Goal: Information Seeking & Learning: Learn about a topic

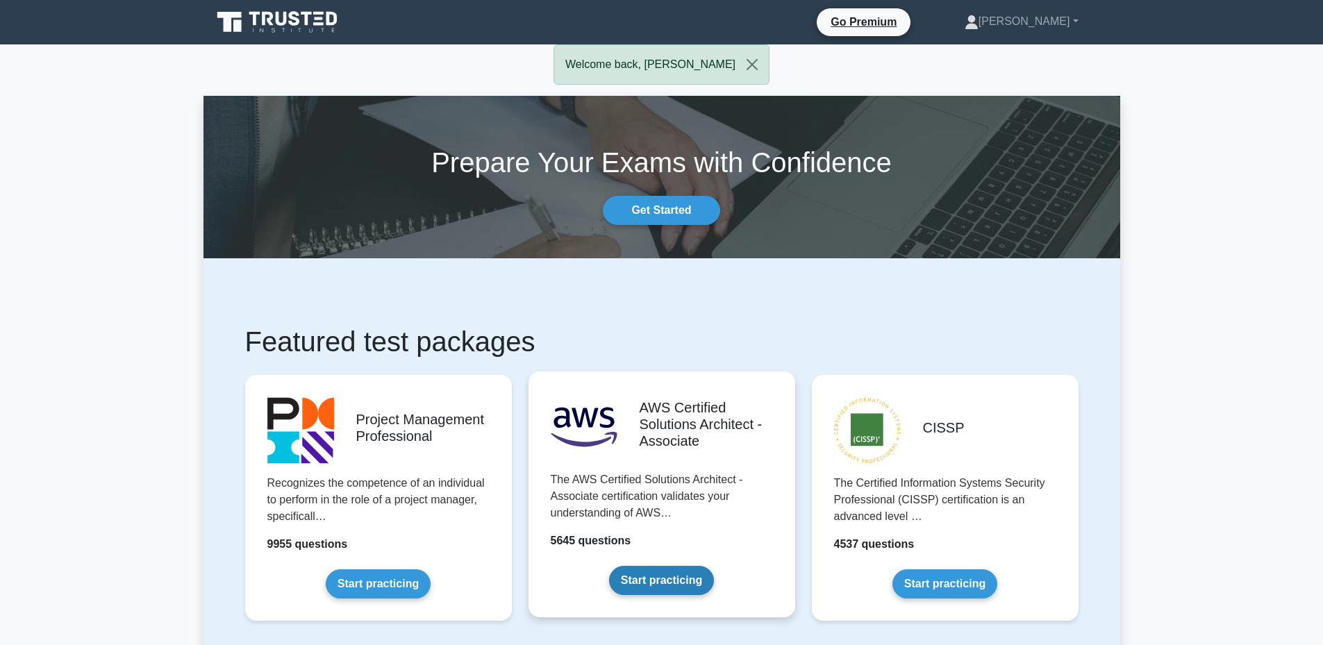
scroll to position [69, 0]
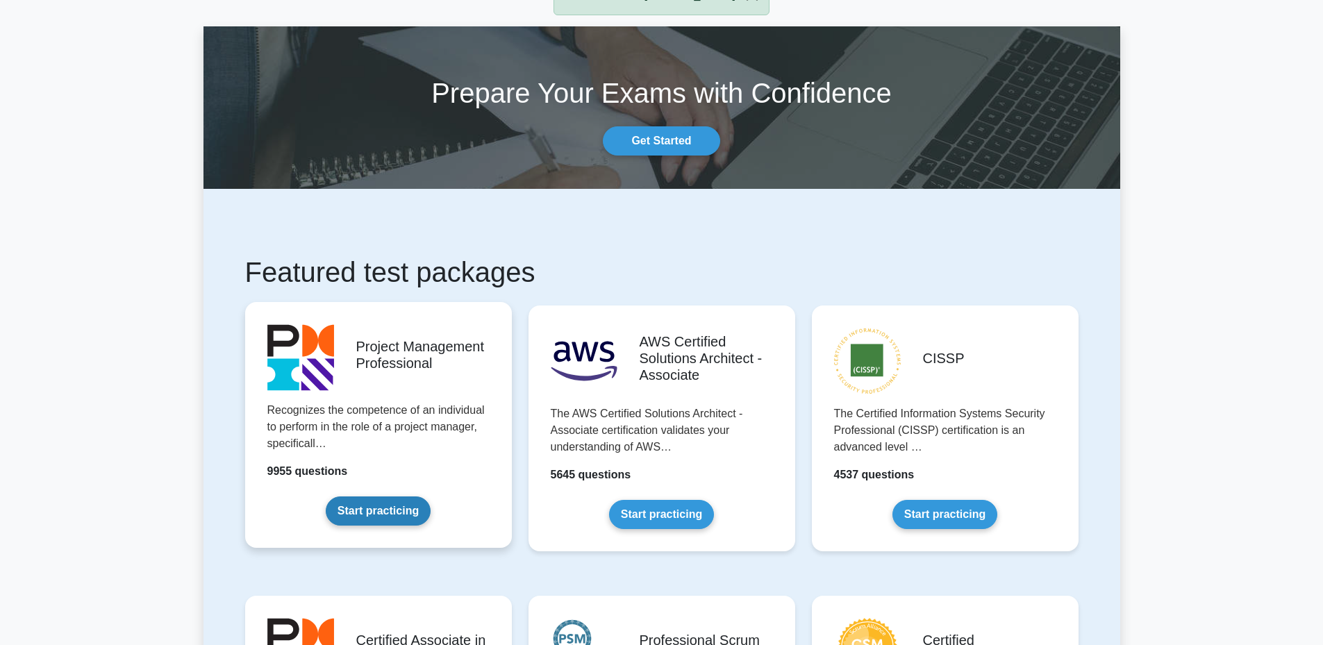
click at [404, 505] on link "Start practicing" at bounding box center [378, 511] width 105 height 29
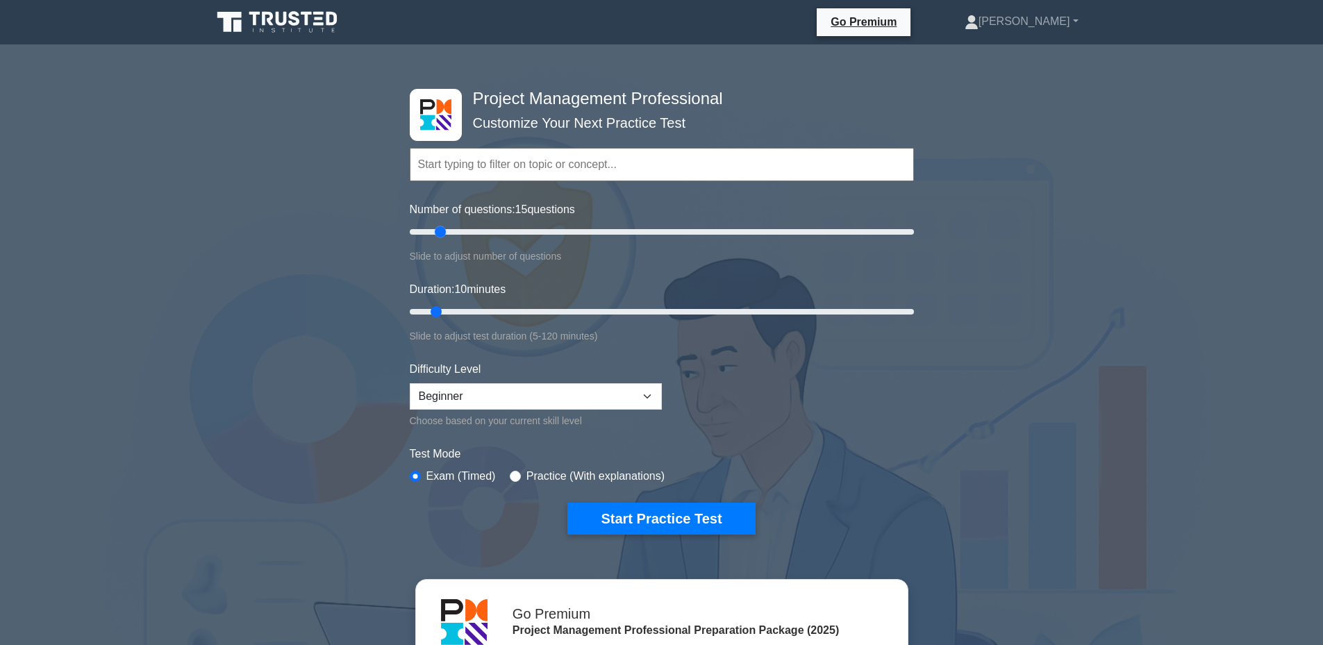
drag, startPoint x: 429, startPoint y: 230, endPoint x: 438, endPoint y: 233, distance: 8.8
click at [436, 233] on input "Number of questions: 15 questions" at bounding box center [662, 232] width 504 height 17
drag, startPoint x: 438, startPoint y: 233, endPoint x: 454, endPoint y: 236, distance: 17.0
type input "20"
click at [454, 236] on input "Number of questions: 20 questions" at bounding box center [662, 232] width 504 height 17
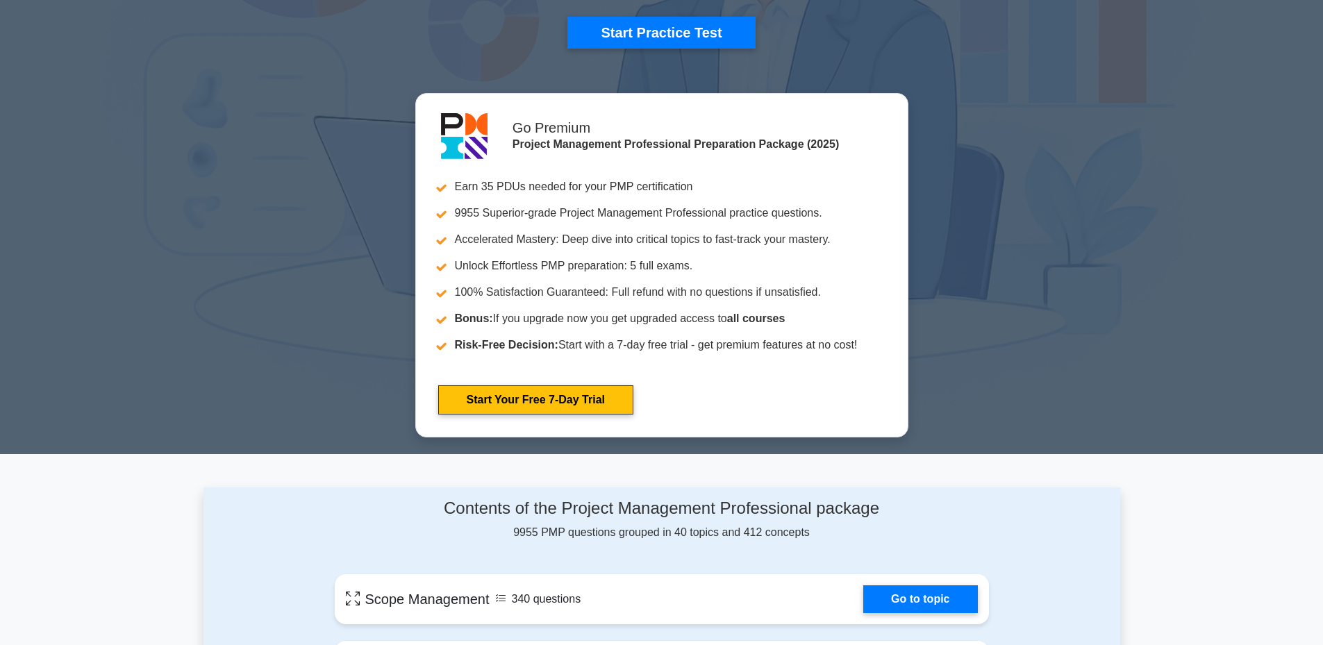
scroll to position [347, 0]
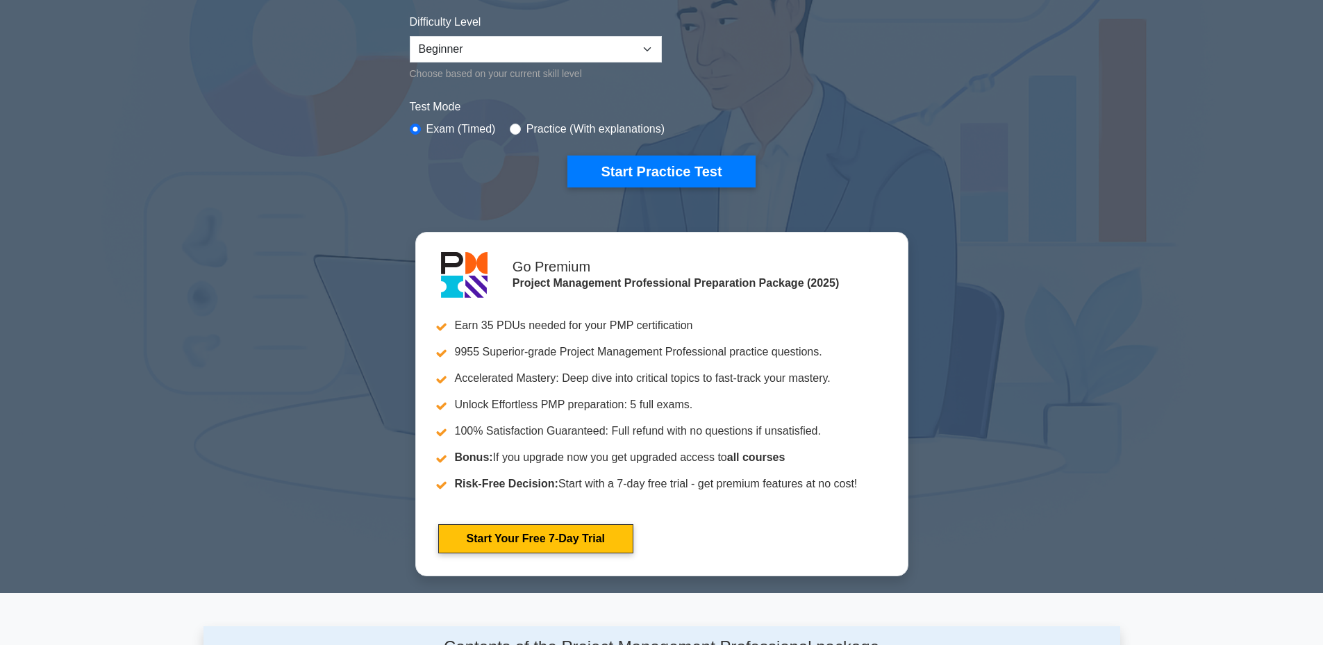
click at [547, 125] on label "Practice (With explanations)" at bounding box center [596, 129] width 138 height 17
click at [515, 129] on input "radio" at bounding box center [515, 129] width 11 height 11
radio input "true"
click at [627, 174] on button "Start Practice Test" at bounding box center [662, 172] width 188 height 32
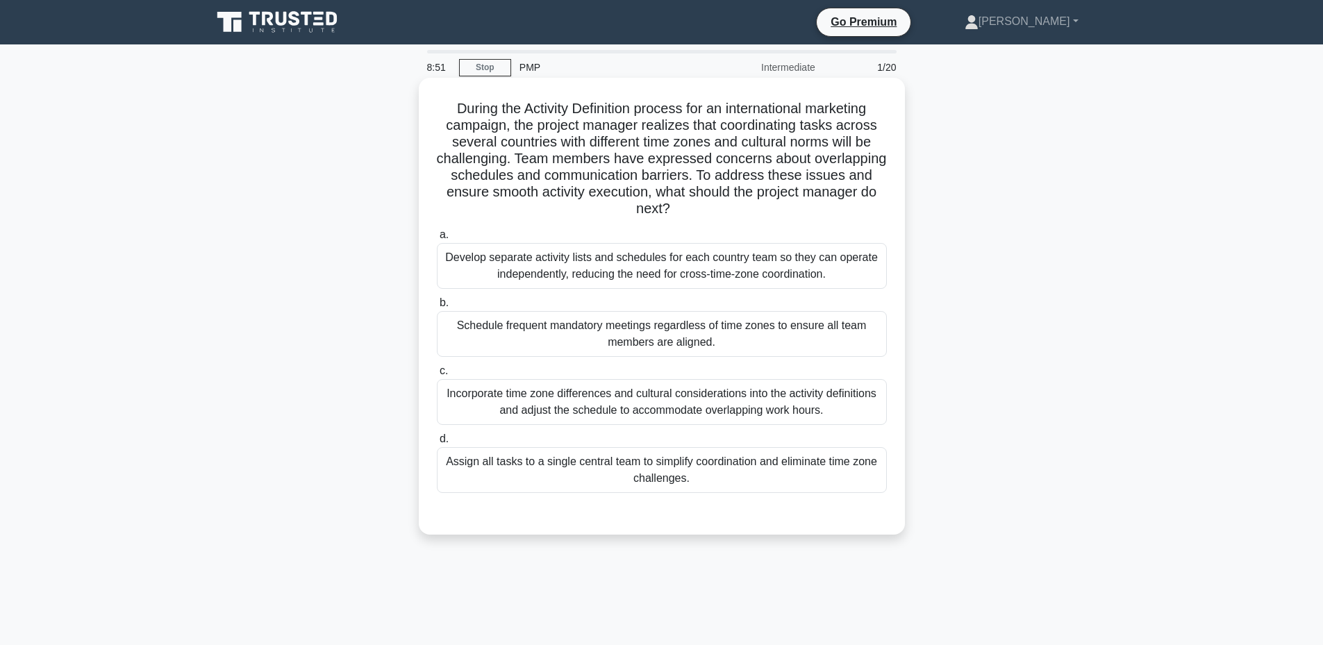
click at [528, 400] on div "Incorporate time zone differences and cultural considerations into the activity…" at bounding box center [662, 402] width 450 height 46
click at [437, 376] on input "c. Incorporate time zone differences and cultural considerations into the activ…" at bounding box center [437, 371] width 0 height 9
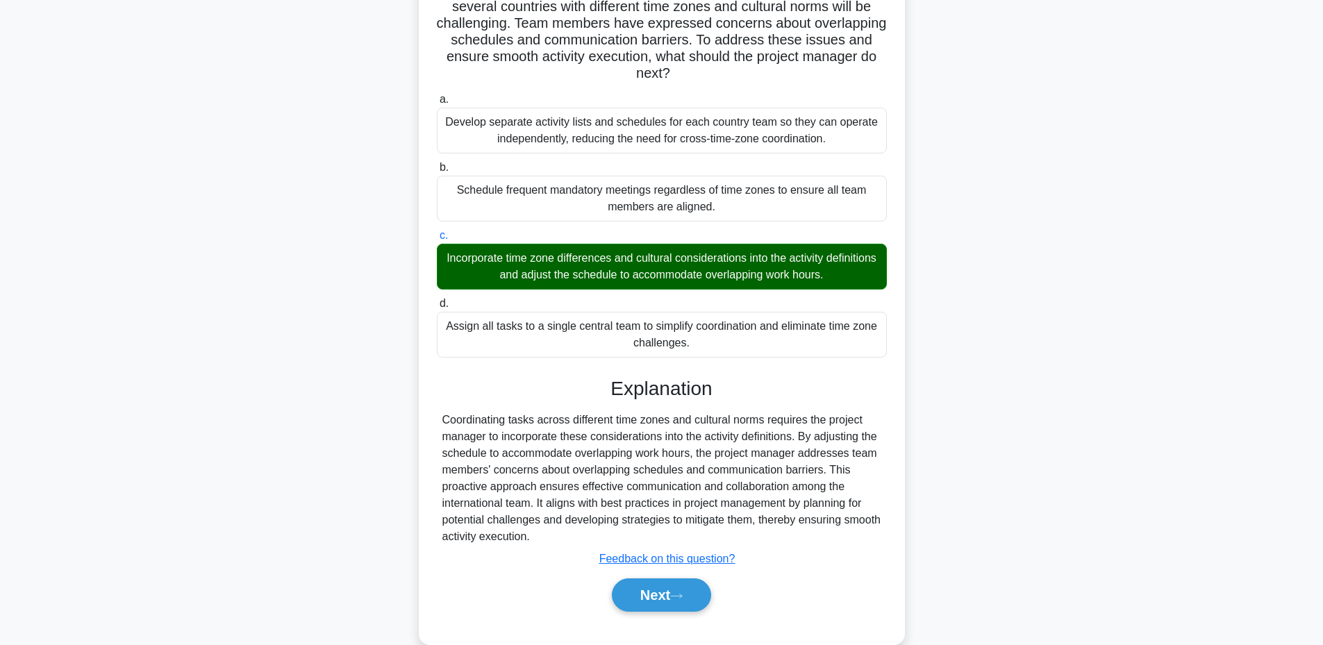
scroll to position [162, 0]
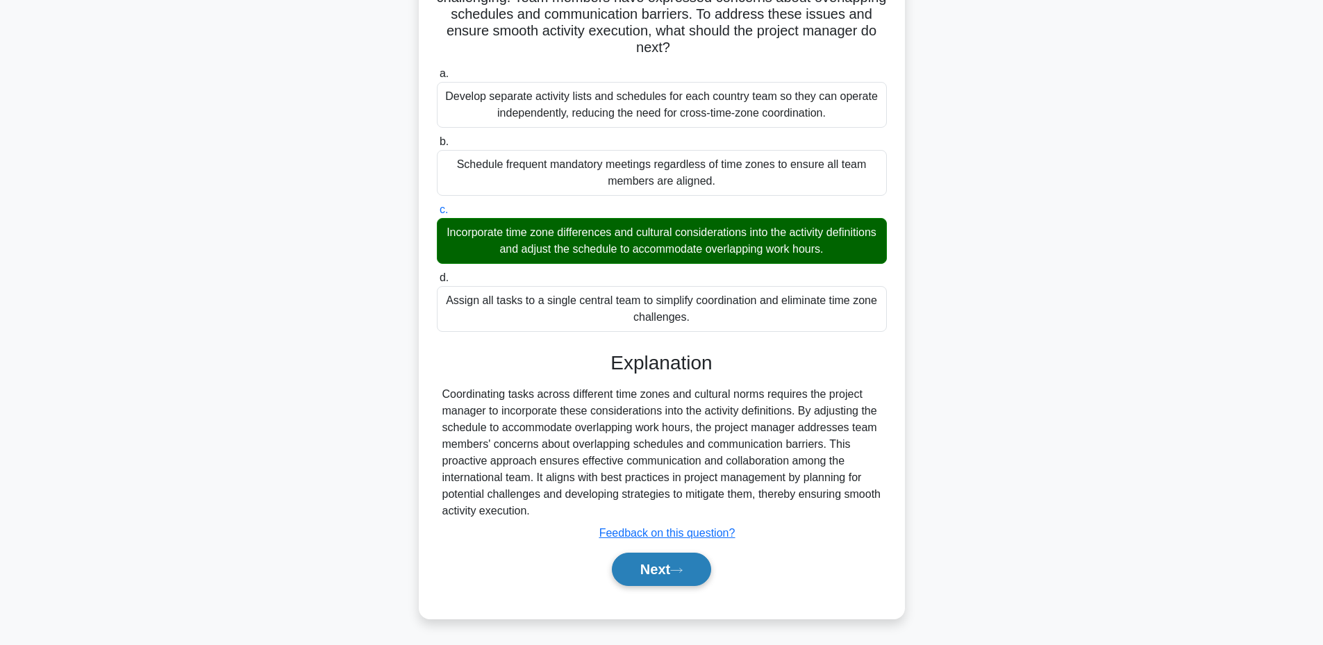
click at [672, 570] on button "Next" at bounding box center [661, 569] width 99 height 33
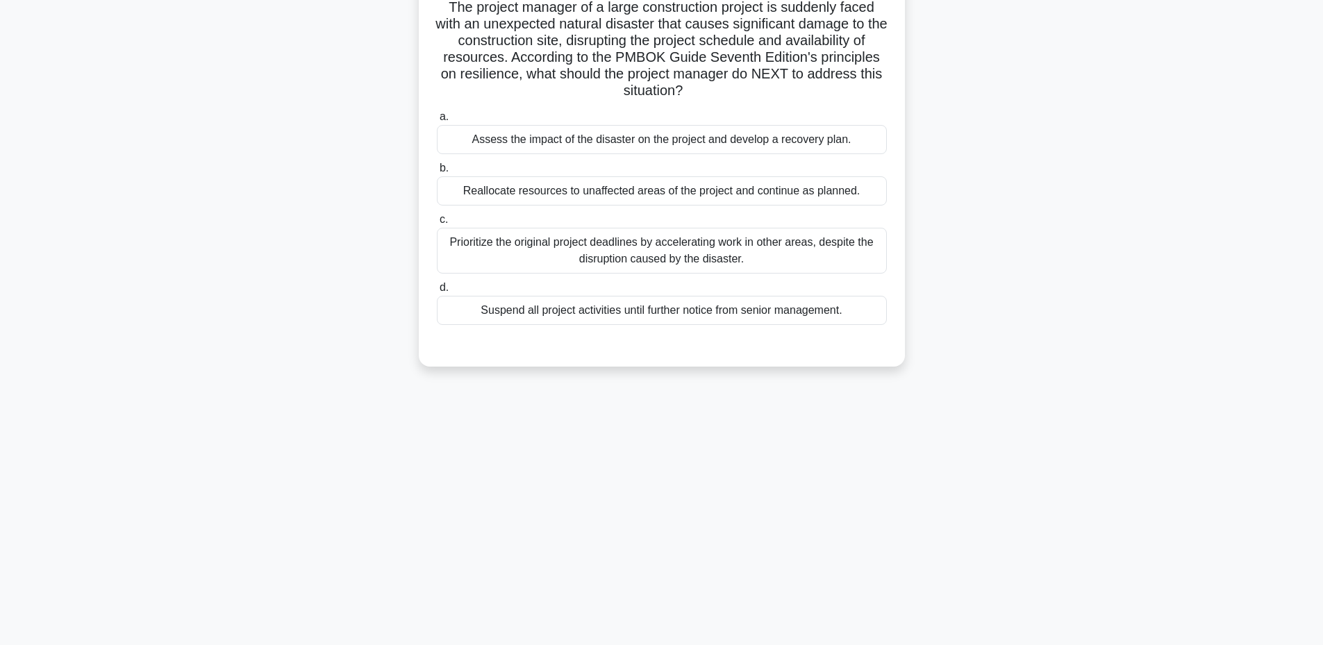
scroll to position [35, 0]
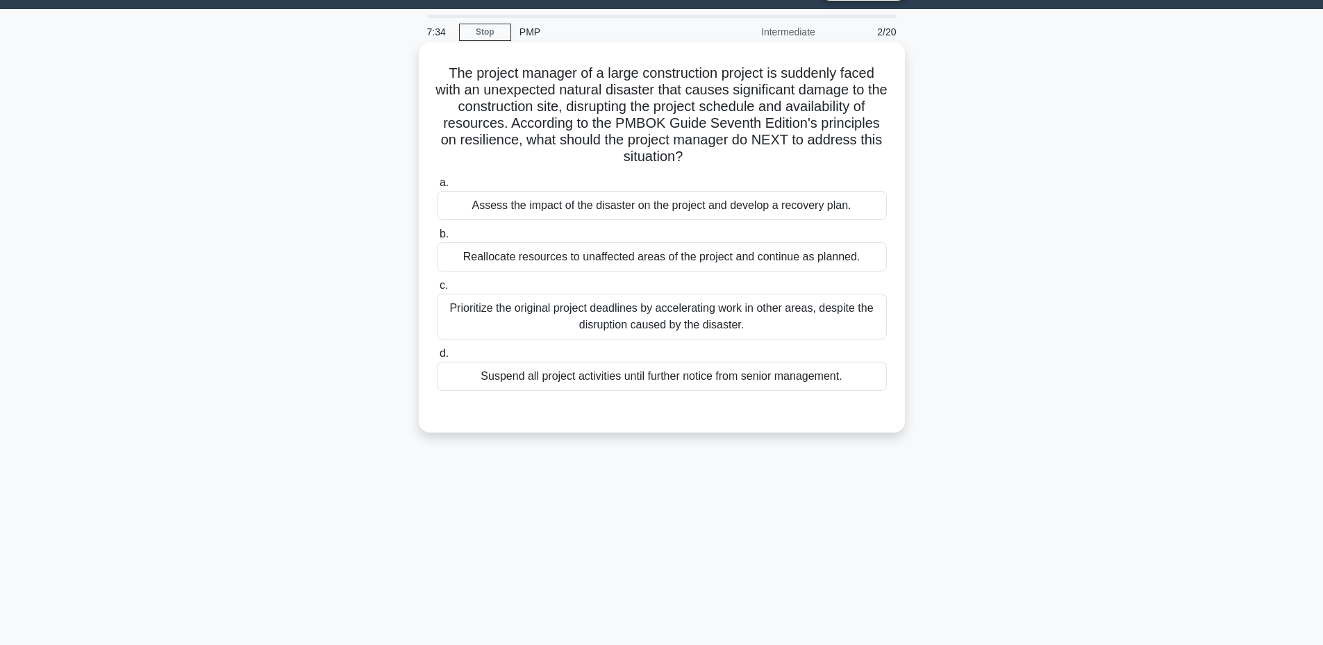
click at [563, 206] on div "Assess the impact of the disaster on the project and develop a recovery plan." at bounding box center [662, 205] width 450 height 29
click at [437, 188] on input "a. Assess the impact of the disaster on the project and develop a recovery plan." at bounding box center [437, 183] width 0 height 9
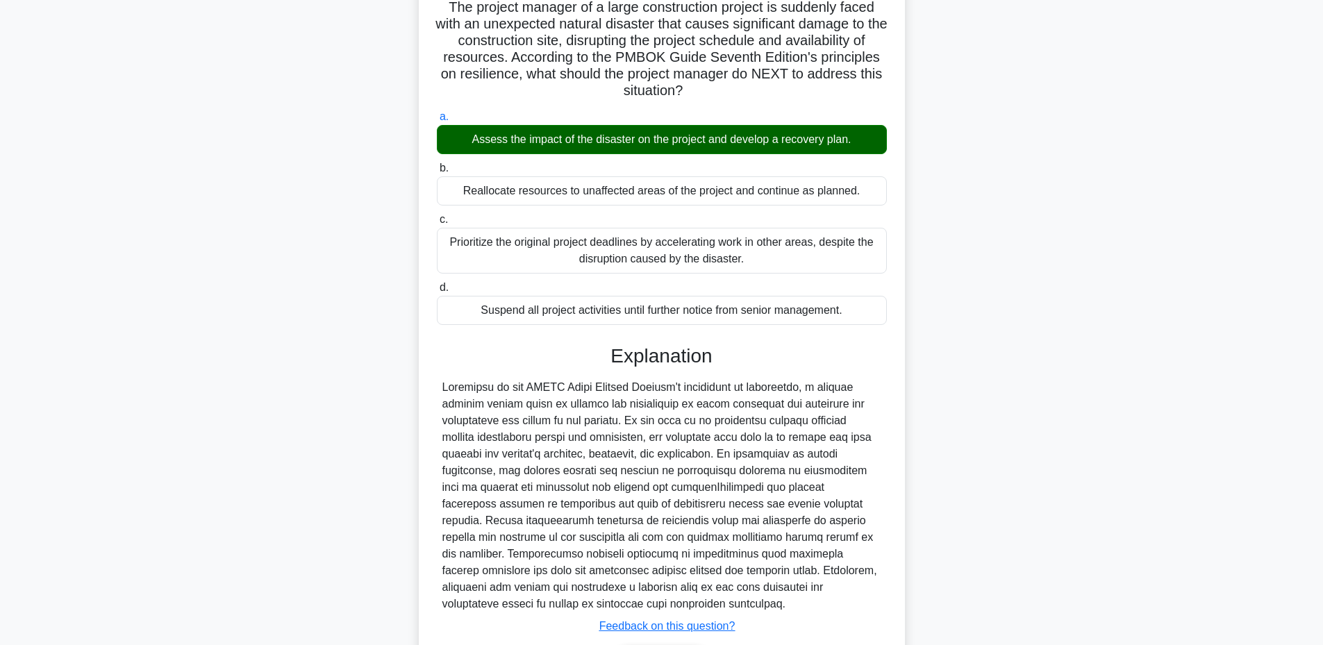
scroll to position [0, 0]
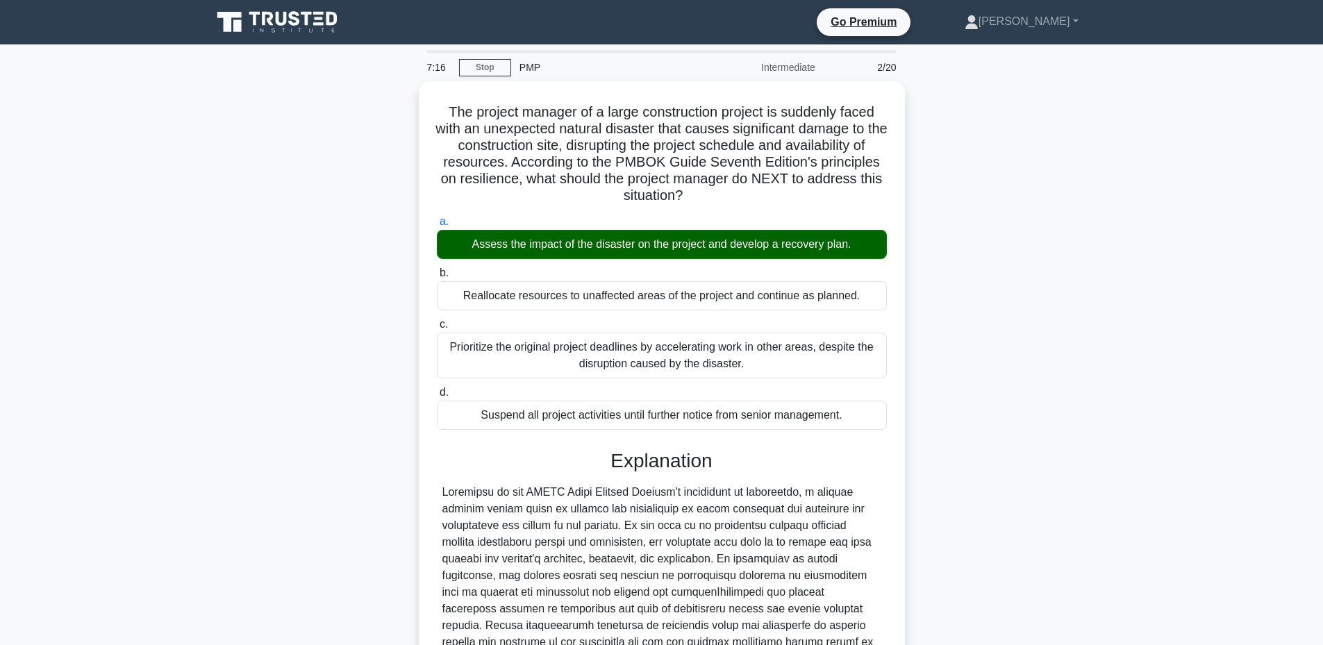
click at [304, 17] on icon at bounding box center [278, 22] width 133 height 26
